Goal: Task Accomplishment & Management: Use online tool/utility

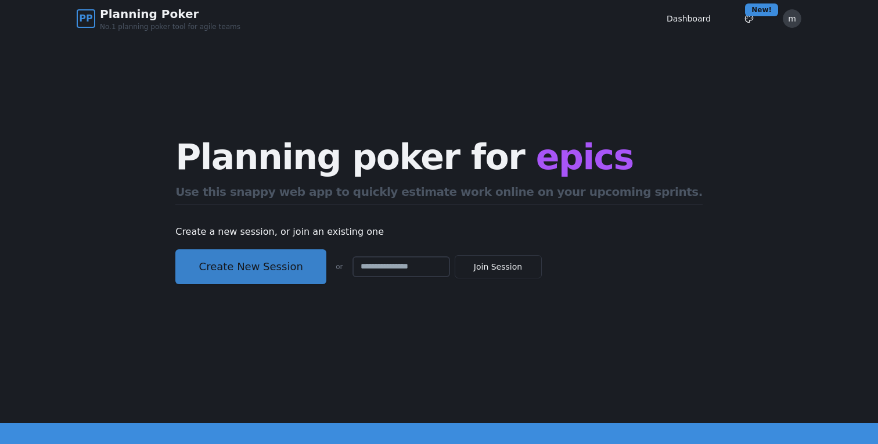
click at [251, 231] on div "Planning poker for epics Use this snappy web app to quickly estimate work onlin…" at bounding box center [439, 211] width 551 height 232
click at [253, 263] on button "Create New Session" at bounding box center [250, 266] width 151 height 35
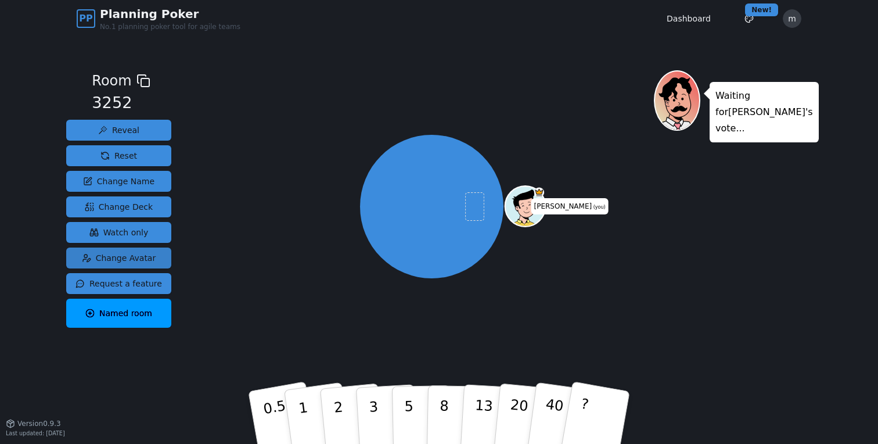
click at [130, 263] on span "Change Avatar" at bounding box center [119, 258] width 74 height 12
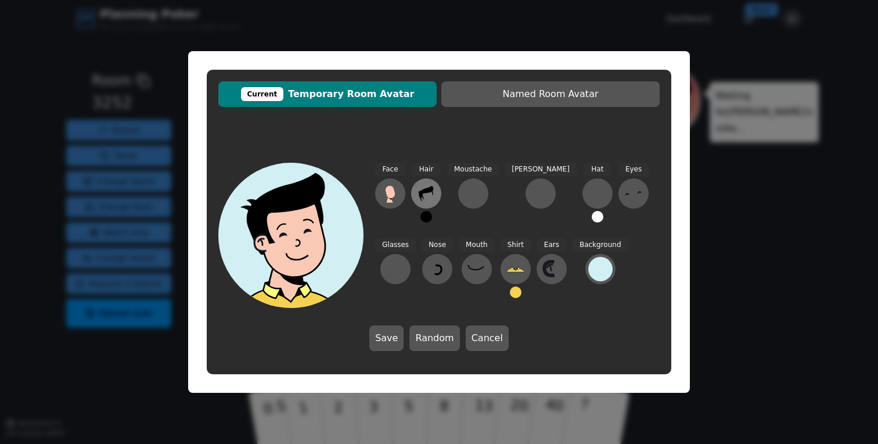
click at [436, 196] on button at bounding box center [426, 193] width 30 height 30
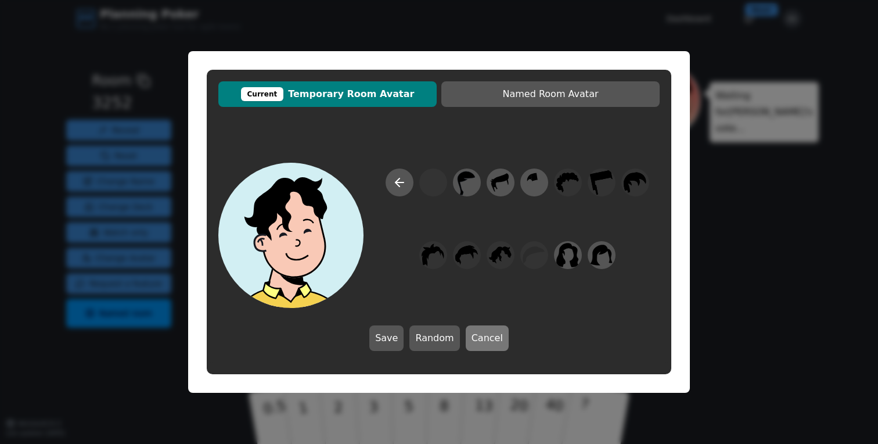
click at [472, 326] on button "Cancel" at bounding box center [487, 338] width 43 height 26
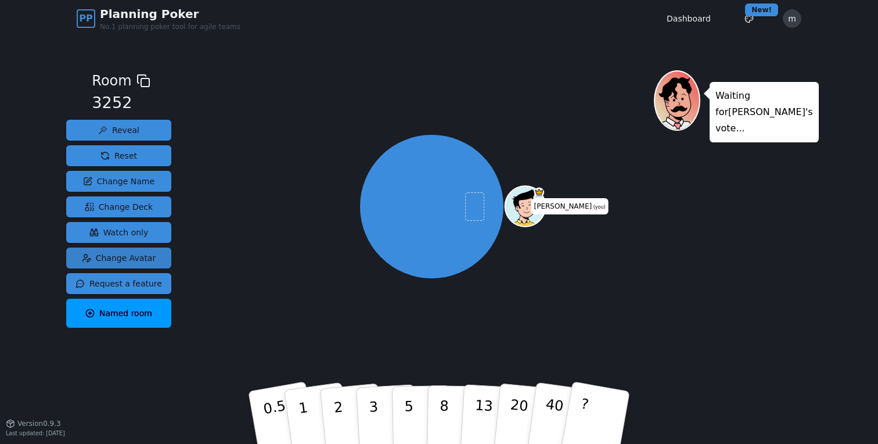
click at [131, 256] on span "Change Avatar" at bounding box center [119, 258] width 74 height 12
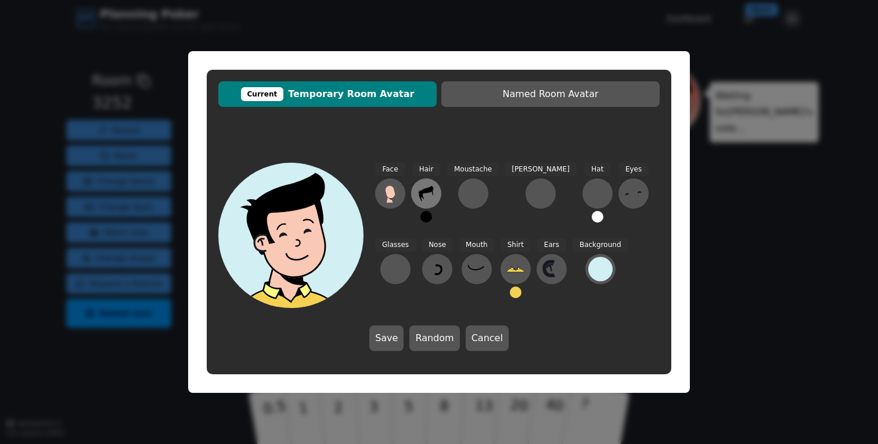
click at [440, 188] on div "Hair" at bounding box center [426, 198] width 30 height 70
click at [436, 191] on button at bounding box center [426, 193] width 30 height 30
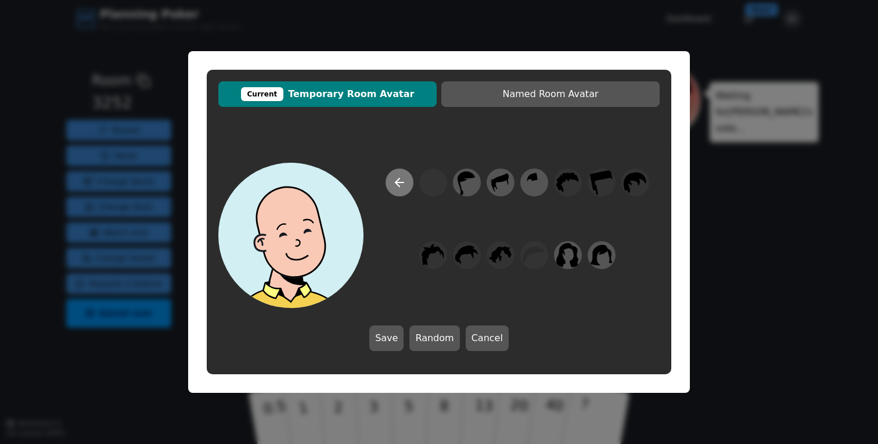
click at [396, 186] on icon at bounding box center [400, 182] width 14 height 14
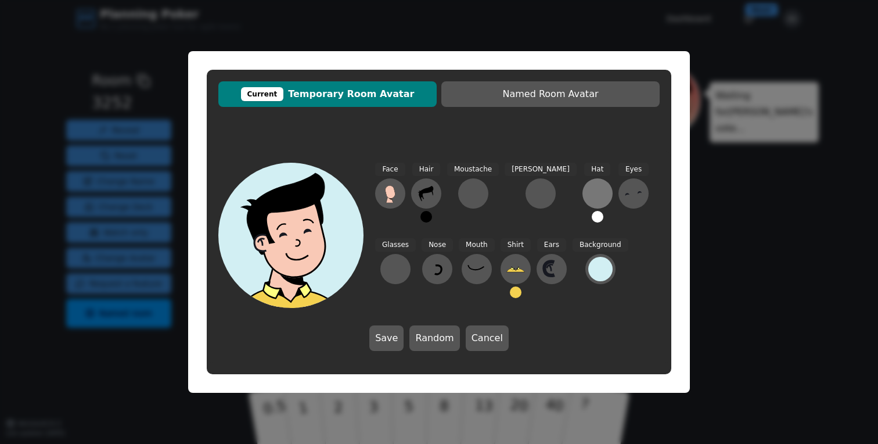
click at [588, 186] on div at bounding box center [597, 193] width 19 height 19
